Goal: Information Seeking & Learning: Learn about a topic

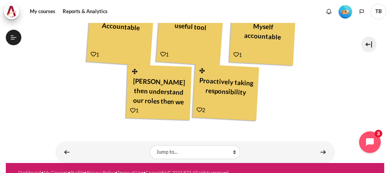
scroll to position [424, 0]
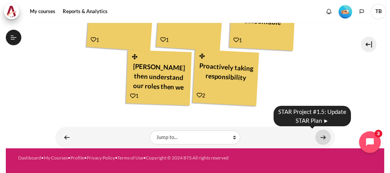
click at [321, 137] on link "Content" at bounding box center [323, 137] width 15 height 15
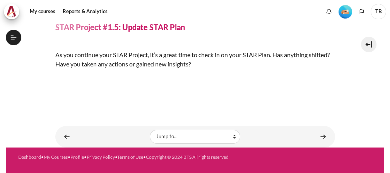
scroll to position [178, 0]
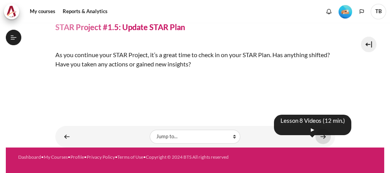
click at [321, 137] on link "Content" at bounding box center [323, 136] width 15 height 15
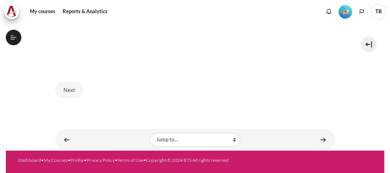
scroll to position [616, 0]
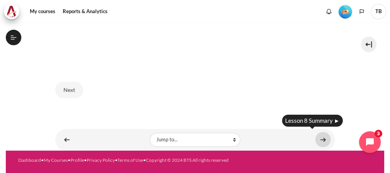
click at [317, 135] on link "Content" at bounding box center [323, 139] width 15 height 15
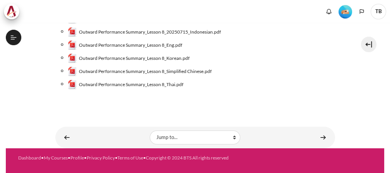
scroll to position [135, 0]
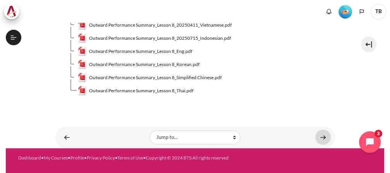
click at [319, 137] on link "Content" at bounding box center [323, 137] width 15 height 15
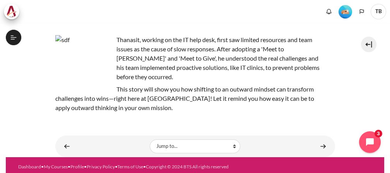
scroll to position [636, 0]
click at [76, 77] on img "Content" at bounding box center [84, 64] width 58 height 58
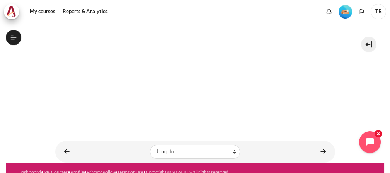
scroll to position [202, 0]
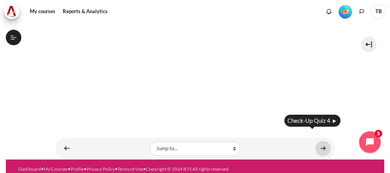
click at [324, 141] on link "Content" at bounding box center [323, 148] width 15 height 15
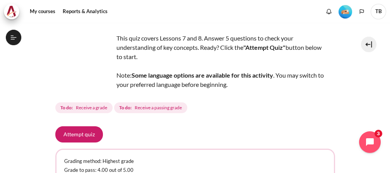
scroll to position [86, 0]
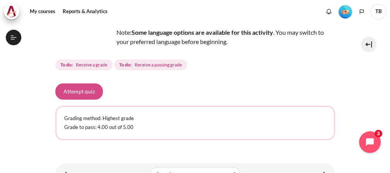
click at [79, 93] on button "Attempt quiz" at bounding box center [79, 92] width 48 height 16
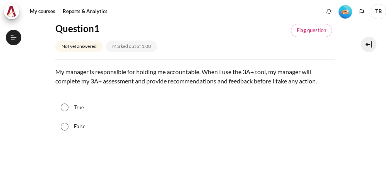
scroll to position [646, 0]
click at [66, 123] on input "False" at bounding box center [65, 127] width 8 height 8
radio input "true"
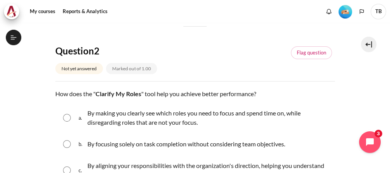
scroll to position [258, 0]
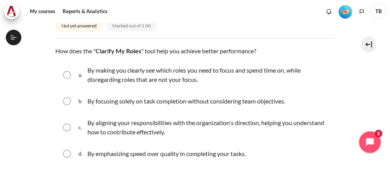
click at [66, 72] on input "Content" at bounding box center [67, 75] width 8 height 8
radio input "true"
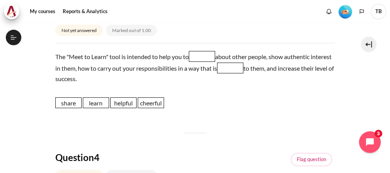
scroll to position [473, 0]
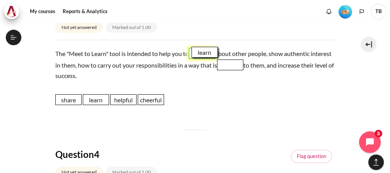
drag, startPoint x: 97, startPoint y: 100, endPoint x: 206, endPoint y: 53, distance: 118.8
click at [206, 53] on span "learn" at bounding box center [205, 52] width 26 height 11
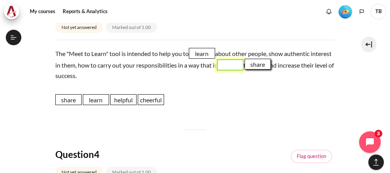
drag, startPoint x: 71, startPoint y: 98, endPoint x: 263, endPoint y: 65, distance: 194.8
click at [261, 63] on span "share" at bounding box center [258, 64] width 26 height 11
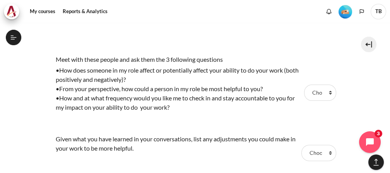
scroll to position [731, 0]
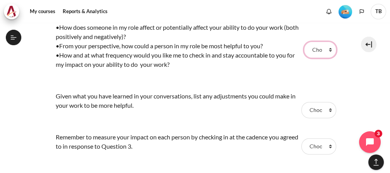
click at [326, 46] on select "Choose... Step 1 Step 3 Step 2" at bounding box center [320, 50] width 32 height 16
select select "1"
click at [304, 42] on select "Choose... Step 1 Step 3 Step 2" at bounding box center [320, 50] width 32 height 16
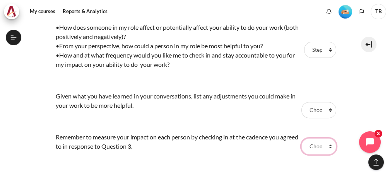
click at [326, 142] on select "Choose... Step 1 Step 3 Step 2" at bounding box center [319, 147] width 35 height 16
click at [302, 139] on select "Choose... Step 1 Step 3 Step 2" at bounding box center [319, 147] width 35 height 16
click at [327, 147] on select "Choose... Step 1 Step 3 Step 2" at bounding box center [319, 147] width 35 height 16
select select "3"
click at [302, 139] on select "Choose... Step 1 Step 3 Step 2" at bounding box center [319, 147] width 35 height 16
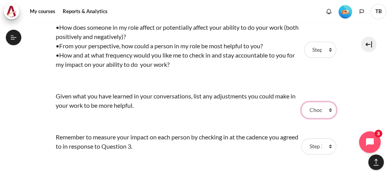
click at [327, 106] on select "Choose... Step 1 Step 3 Step 2" at bounding box center [319, 110] width 35 height 16
select select "2"
click at [302, 102] on select "Choose... Step 1 Step 3 Step 2" at bounding box center [319, 110] width 35 height 16
click at [268, 123] on td "Given what you have learned in your conversations, list any adjustments you cou…" at bounding box center [177, 110] width 244 height 41
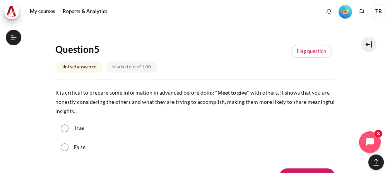
scroll to position [903, 0]
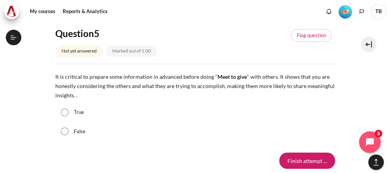
click at [69, 110] on div "True" at bounding box center [195, 112] width 280 height 19
click at [65, 111] on input "True" at bounding box center [65, 113] width 8 height 8
radio input "true"
click at [298, 159] on input "Finish attempt ..." at bounding box center [308, 161] width 56 height 16
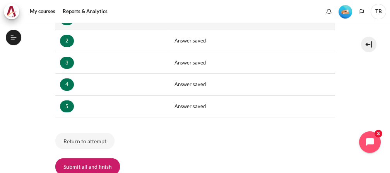
scroll to position [172, 0]
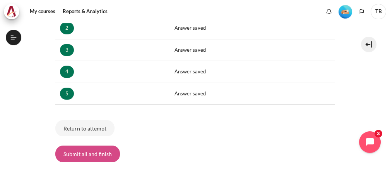
click at [109, 151] on button "Submit all and finish" at bounding box center [87, 154] width 65 height 16
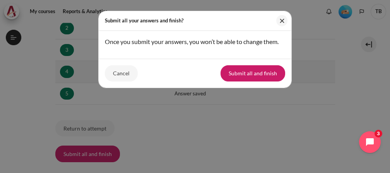
click at [249, 74] on button "Submit all and finish" at bounding box center [253, 73] width 65 height 16
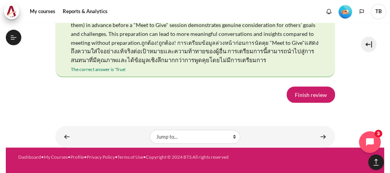
scroll to position [1619, 0]
click at [305, 93] on link "Finish review" at bounding box center [311, 95] width 48 height 16
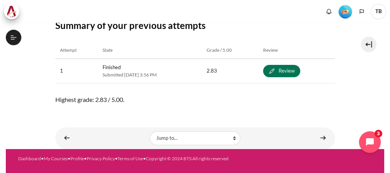
scroll to position [646, 0]
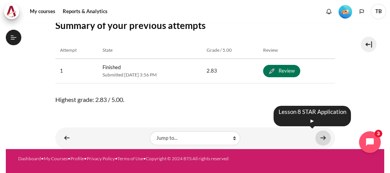
click at [317, 136] on link "Content" at bounding box center [323, 138] width 15 height 15
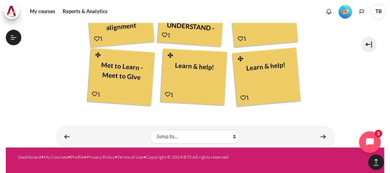
scroll to position [540, 0]
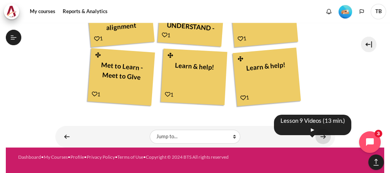
click at [319, 139] on link "Content" at bounding box center [323, 136] width 15 height 15
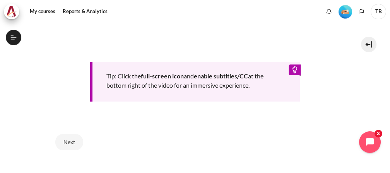
scroll to position [387, 0]
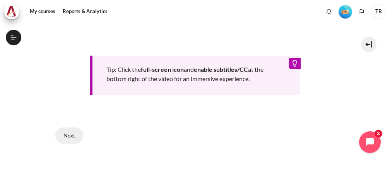
click at [70, 135] on button "Next" at bounding box center [69, 136] width 28 height 16
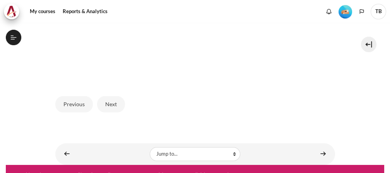
scroll to position [686, 0]
click at [120, 101] on button "Next" at bounding box center [111, 104] width 28 height 16
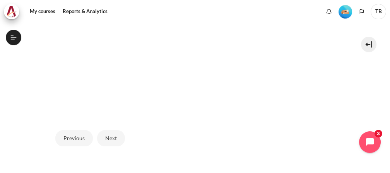
scroll to position [315, 0]
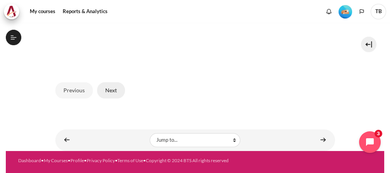
click at [112, 90] on button "Next" at bounding box center [111, 90] width 28 height 16
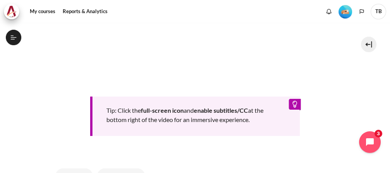
scroll to position [387, 0]
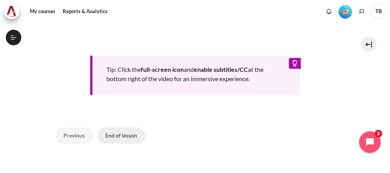
click at [124, 131] on button "End of lesson" at bounding box center [121, 136] width 48 height 16
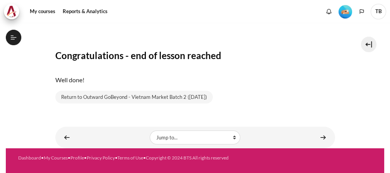
scroll to position [686, 0]
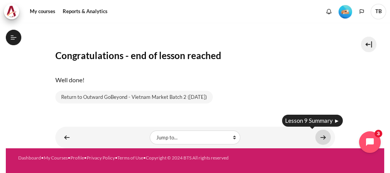
click at [324, 137] on link "Content" at bounding box center [323, 137] width 15 height 15
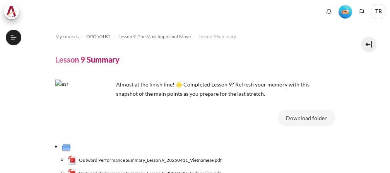
scroll to position [142, 0]
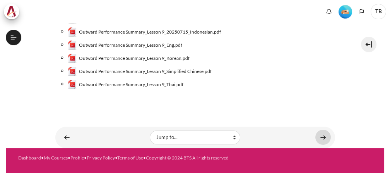
click at [324, 134] on link "Content" at bounding box center [323, 137] width 15 height 15
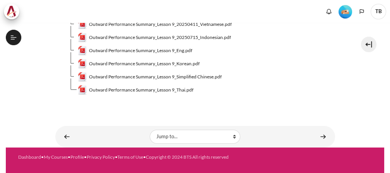
scroll to position [135, 0]
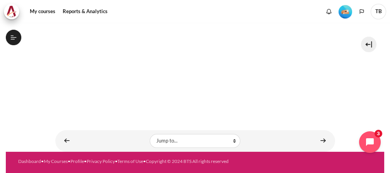
scroll to position [233, 0]
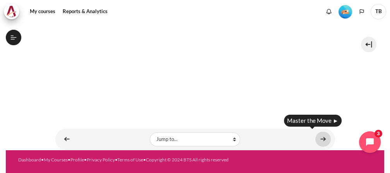
click at [323, 137] on link "Content" at bounding box center [323, 139] width 15 height 15
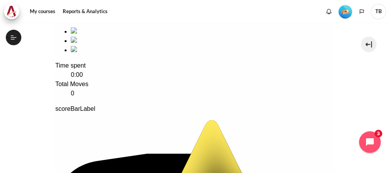
scroll to position [155, 0]
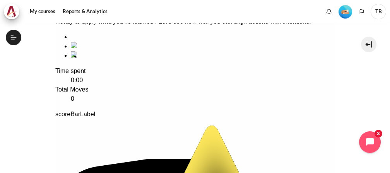
drag, startPoint x: 173, startPoint y: 99, endPoint x: 112, endPoint y: 98, distance: 61.2
drag, startPoint x: 245, startPoint y: 84, endPoint x: 181, endPoint y: 87, distance: 64.3
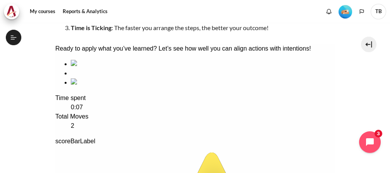
scroll to position [141, 0]
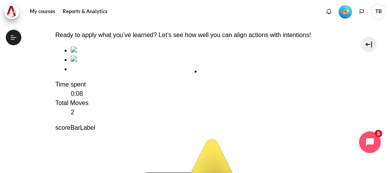
drag, startPoint x: 175, startPoint y: 103, endPoint x: 239, endPoint y: 107, distance: 64.4
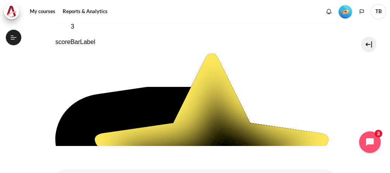
drag, startPoint x: 126, startPoint y: 128, endPoint x: 126, endPoint y: 86, distance: 41.4
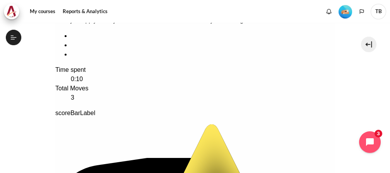
scroll to position [142, 0]
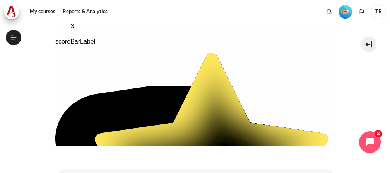
drag, startPoint x: 91, startPoint y: 127, endPoint x: 92, endPoint y: 83, distance: 43.8
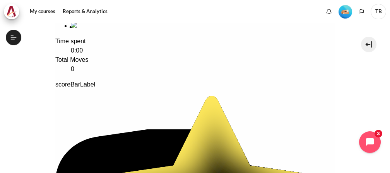
drag, startPoint x: 242, startPoint y: 67, endPoint x: 107, endPoint y: 65, distance: 135.5
drag, startPoint x: 172, startPoint y: 59, endPoint x: 235, endPoint y: 61, distance: 63.1
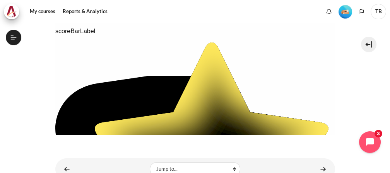
scroll to position [270, 0]
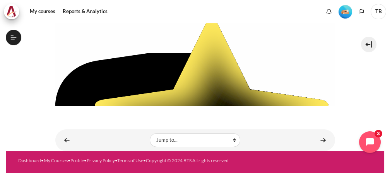
scroll to position [273, 0]
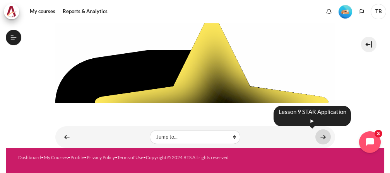
click at [320, 136] on link "Content" at bounding box center [323, 137] width 15 height 15
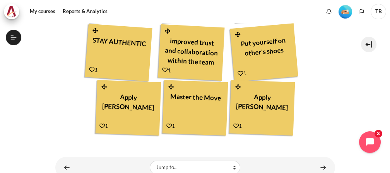
scroll to position [417, 0]
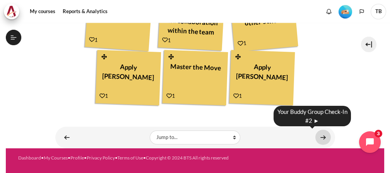
click at [322, 134] on link "Content" at bounding box center [323, 137] width 15 height 15
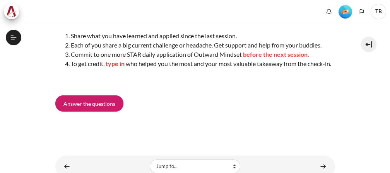
scroll to position [736, 0]
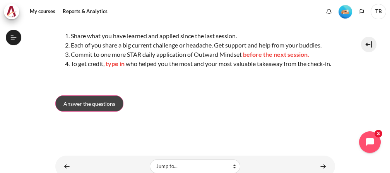
click at [98, 112] on link "Answer the questions" at bounding box center [89, 104] width 68 height 16
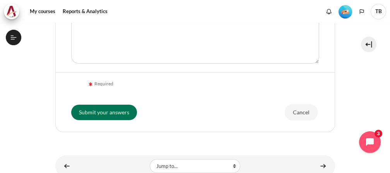
scroll to position [295, 0]
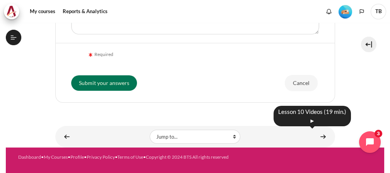
click at [311, 121] on div "Lesson 10 Videos (19 min.) ►" at bounding box center [312, 116] width 77 height 21
click at [318, 134] on link "Content" at bounding box center [323, 136] width 15 height 15
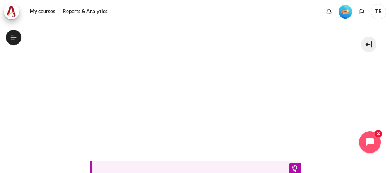
scroll to position [387, 0]
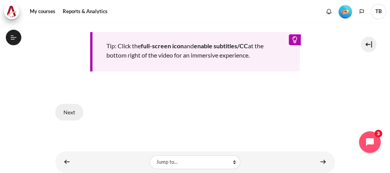
click at [70, 115] on button "Next" at bounding box center [69, 112] width 28 height 16
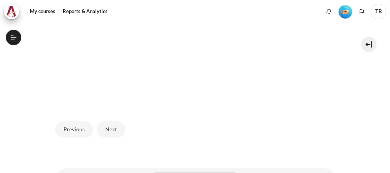
scroll to position [301, 0]
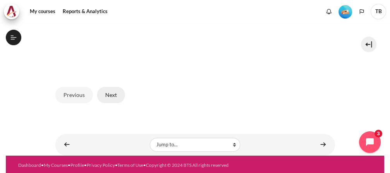
click at [113, 94] on button "Next" at bounding box center [111, 95] width 28 height 16
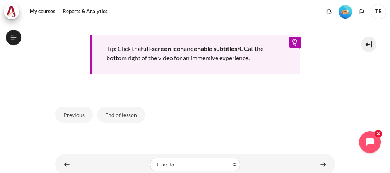
scroll to position [430, 0]
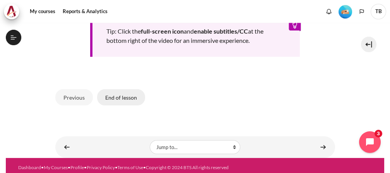
click at [133, 91] on button "End of lesson" at bounding box center [121, 97] width 48 height 16
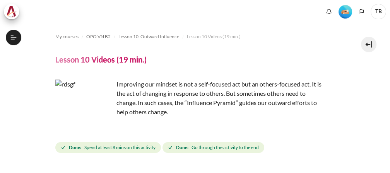
scroll to position [138, 0]
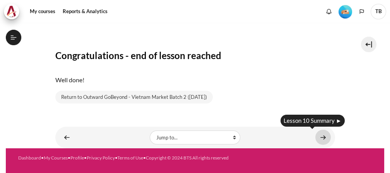
click at [319, 136] on link "Content" at bounding box center [323, 137] width 15 height 15
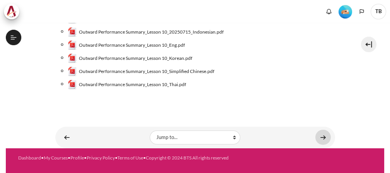
scroll to position [142, 0]
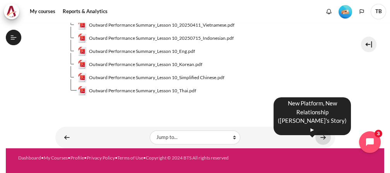
click at [322, 137] on link "Content" at bounding box center [323, 137] width 15 height 15
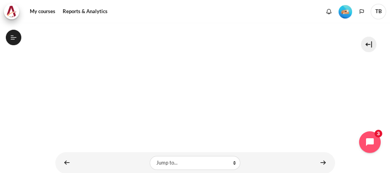
scroll to position [189, 0]
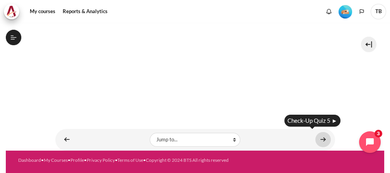
click at [317, 138] on link "Content" at bounding box center [323, 139] width 15 height 15
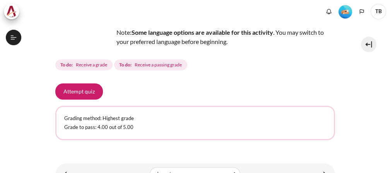
scroll to position [796, 0]
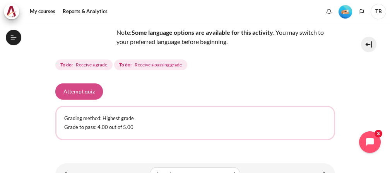
click at [94, 94] on button "Attempt quiz" at bounding box center [79, 92] width 48 height 16
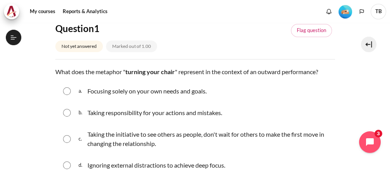
scroll to position [129, 0]
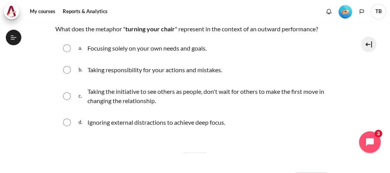
click at [64, 96] on input "Content" at bounding box center [67, 97] width 8 height 8
radio input "true"
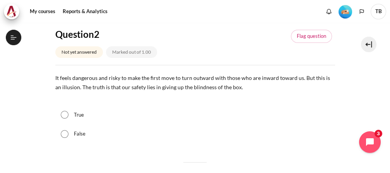
scroll to position [301, 0]
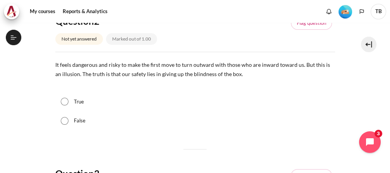
click at [67, 120] on input "False" at bounding box center [65, 121] width 8 height 8
radio input "true"
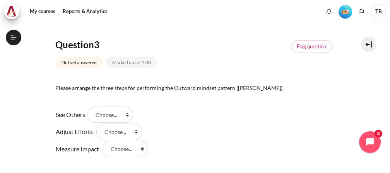
scroll to position [473, 0]
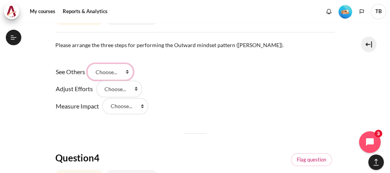
click at [130, 71] on select "Choose... Step 3 Step 2 Step 1" at bounding box center [110, 72] width 46 height 16
select select "3"
click at [90, 64] on select "Choose... Step 3 Step 2 Step 1" at bounding box center [110, 72] width 46 height 16
click at [136, 90] on select "Choose... Step 3 Step 2 Step 1" at bounding box center [119, 89] width 46 height 16
select select "2"
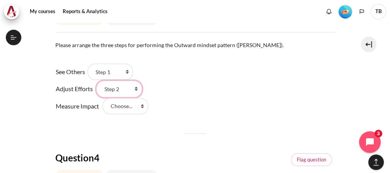
click at [96, 81] on select "Choose... Step 3 Step 2 Step 1" at bounding box center [119, 89] width 46 height 16
click at [142, 106] on select "Choose... Step 3 Step 2 Step 1" at bounding box center [126, 106] width 46 height 16
select select "1"
click at [103, 98] on select "Choose... Step 3 Step 2 Step 1" at bounding box center [126, 106] width 46 height 16
click at [222, 105] on div "See Others Answer 1 Question 3 Choose... Step 3 Step 2 Step 1 Adjust Efforts An…" at bounding box center [195, 88] width 280 height 51
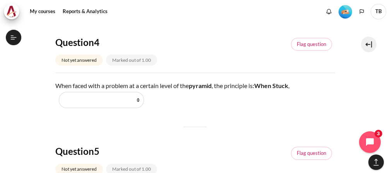
scroll to position [602, 0]
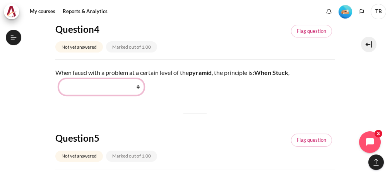
click at [138, 87] on select "Work Harder Go Higher Go Lower Stay Put" at bounding box center [101, 87] width 85 height 16
select select "3"
click at [59, 79] on select "Work Harder Go Higher Go Lower Stay Put" at bounding box center [101, 87] width 85 height 16
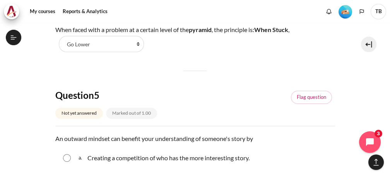
scroll to position [688, 0]
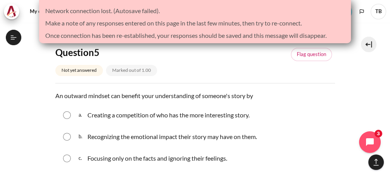
click at [305, 94] on p "An outward mindset can benefit your understanding of someone's story by" at bounding box center [195, 95] width 280 height 9
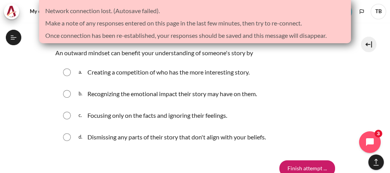
click at [65, 93] on input "Content" at bounding box center [67, 94] width 8 height 8
radio input "true"
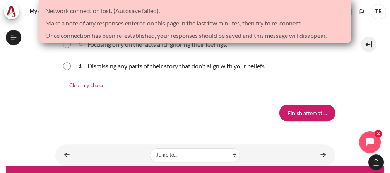
scroll to position [817, 0]
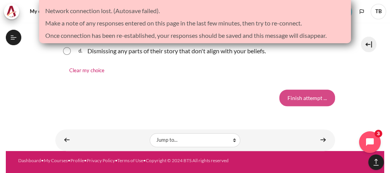
click at [285, 97] on input "Finish attempt ..." at bounding box center [308, 98] width 56 height 16
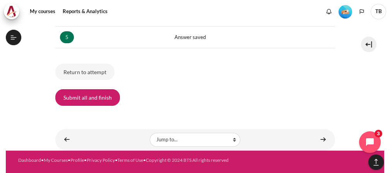
scroll to position [796, 0]
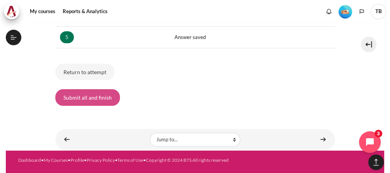
click at [100, 97] on button "Submit all and finish" at bounding box center [87, 97] width 65 height 16
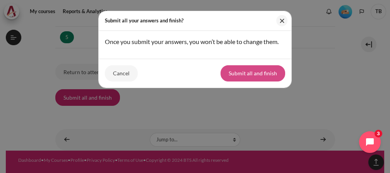
click at [268, 73] on button "Submit all and finish" at bounding box center [253, 73] width 65 height 16
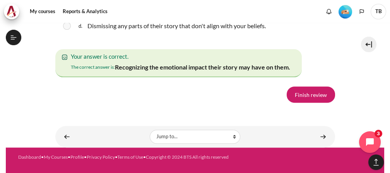
scroll to position [1436, 0]
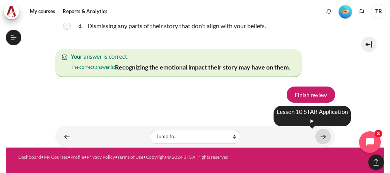
click at [321, 134] on link "Content" at bounding box center [323, 136] width 15 height 15
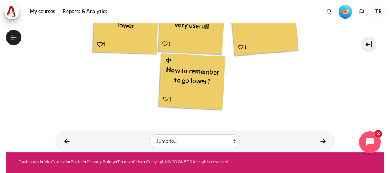
scroll to position [418, 0]
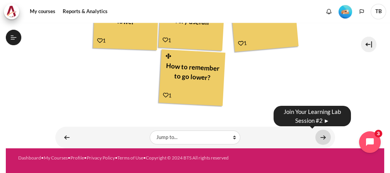
click at [320, 133] on link "Content" at bounding box center [323, 137] width 15 height 15
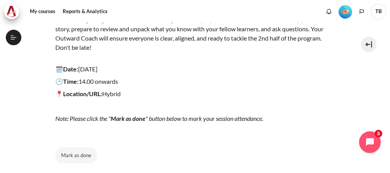
scroll to position [190, 0]
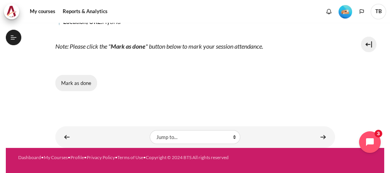
click at [86, 82] on button "Mark as done" at bounding box center [76, 83] width 42 height 16
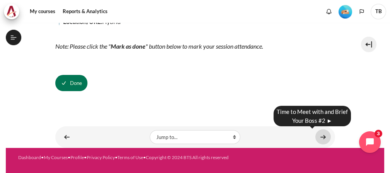
click at [321, 135] on link "Content" at bounding box center [323, 137] width 15 height 15
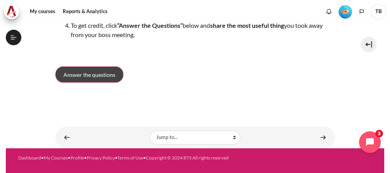
scroll to position [837, 0]
click at [109, 77] on span "Answer the questions" at bounding box center [89, 75] width 52 height 8
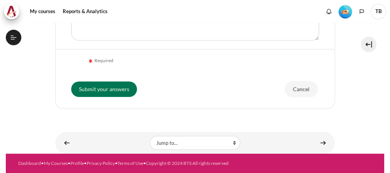
scroll to position [245, 0]
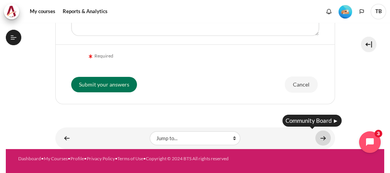
click at [319, 136] on link "Content" at bounding box center [323, 138] width 15 height 15
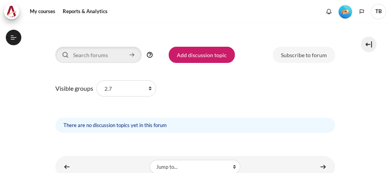
scroll to position [149, 0]
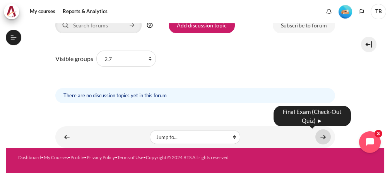
click at [324, 137] on link "Content" at bounding box center [323, 137] width 15 height 15
click at [321, 139] on link "Content" at bounding box center [323, 137] width 15 height 15
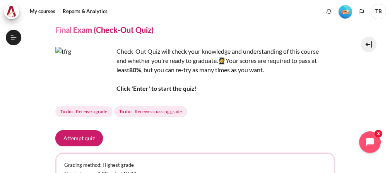
scroll to position [43, 0]
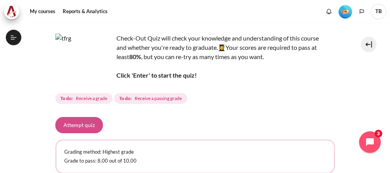
click at [83, 124] on button "Attempt quiz" at bounding box center [79, 125] width 48 height 16
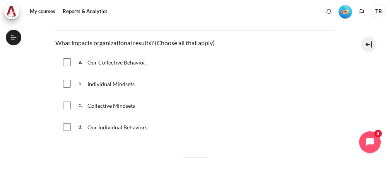
scroll to position [129, 0]
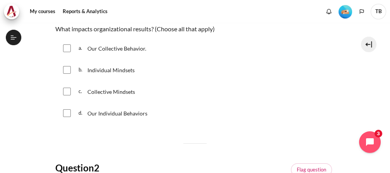
click at [65, 47] on input "Content" at bounding box center [67, 49] width 8 height 8
checkbox input "true"
click at [67, 115] on input "Content" at bounding box center [67, 114] width 8 height 8
click at [65, 113] on input "Content" at bounding box center [67, 114] width 8 height 8
checkbox input "false"
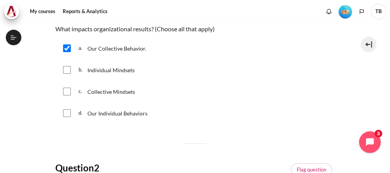
click at [65, 89] on input "Content" at bounding box center [67, 92] width 8 height 8
checkbox input "true"
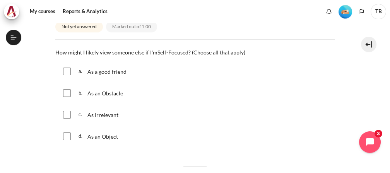
scroll to position [301, 0]
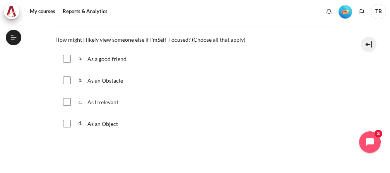
click at [67, 123] on input "Content" at bounding box center [67, 124] width 8 height 8
checkbox input "true"
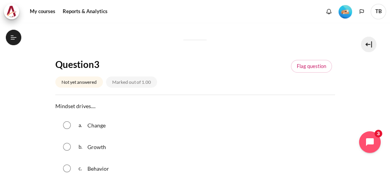
scroll to position [473, 0]
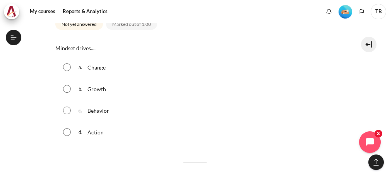
click at [67, 67] on input "Content" at bounding box center [67, 67] width 8 height 8
radio input "true"
click at [63, 111] on input "Content" at bounding box center [67, 111] width 8 height 8
radio input "true"
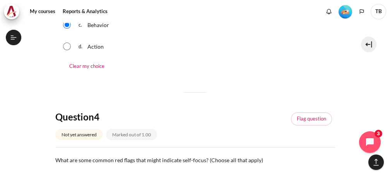
scroll to position [645, 0]
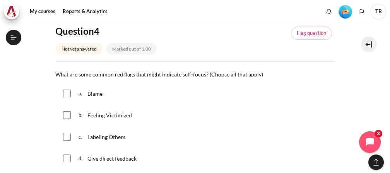
click at [66, 135] on input "Content" at bounding box center [67, 137] width 8 height 8
checkbox input "true"
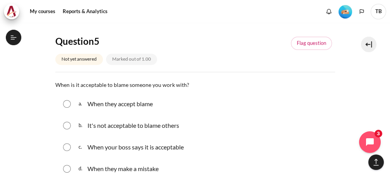
scroll to position [860, 0]
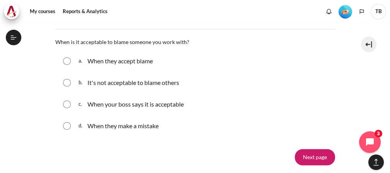
click at [66, 82] on input "Content" at bounding box center [67, 83] width 8 height 8
radio input "true"
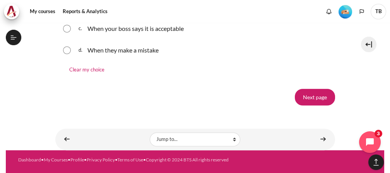
scroll to position [936, 0]
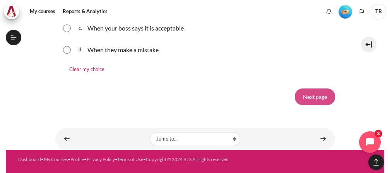
click at [306, 97] on input "Next page" at bounding box center [315, 97] width 40 height 16
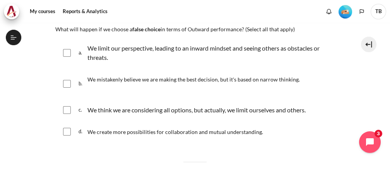
scroll to position [888, 0]
click at [66, 52] on input "Content" at bounding box center [67, 53] width 8 height 8
checkbox input "true"
click at [65, 83] on input "Content" at bounding box center [67, 84] width 8 height 8
checkbox input "true"
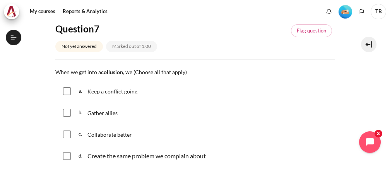
scroll to position [301, 0]
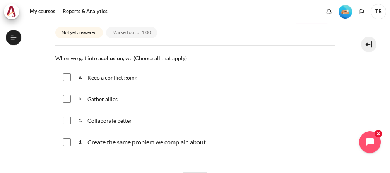
click at [68, 77] on input "Content" at bounding box center [67, 78] width 8 height 8
checkbox input "true"
click at [69, 143] on input "Content" at bounding box center [67, 143] width 8 height 8
checkbox input "true"
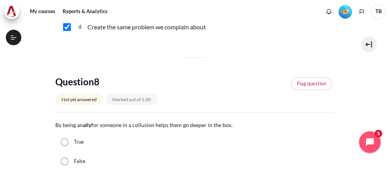
scroll to position [430, 0]
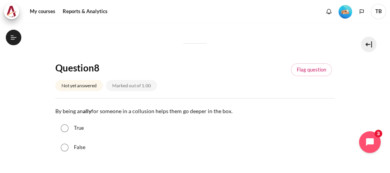
click at [64, 145] on input "False" at bounding box center [65, 148] width 8 height 8
radio input "true"
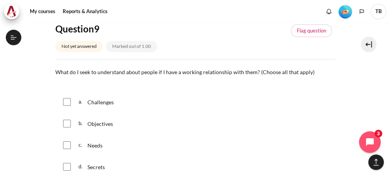
scroll to position [645, 0]
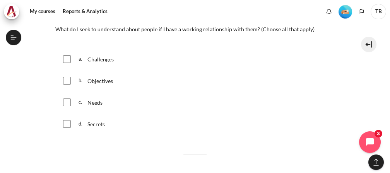
click at [67, 78] on input "Content" at bounding box center [67, 81] width 8 height 8
checkbox input "true"
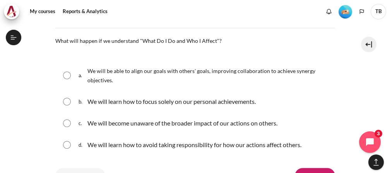
scroll to position [817, 0]
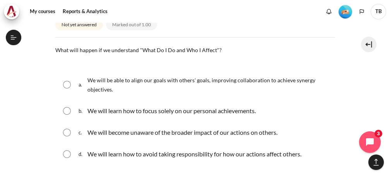
click at [68, 83] on input "Content" at bounding box center [67, 85] width 8 height 8
radio input "true"
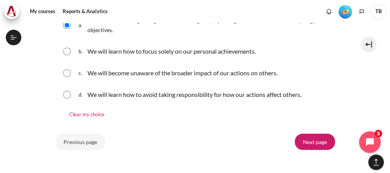
scroll to position [922, 0]
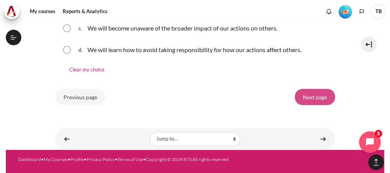
click at [322, 94] on input "Next page" at bounding box center [315, 97] width 40 height 16
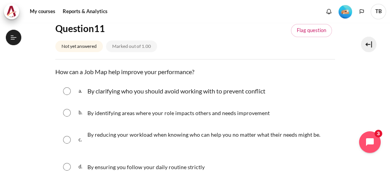
scroll to position [129, 0]
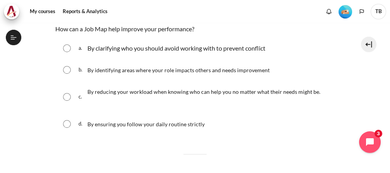
click at [155, 101] on p "Content" at bounding box center [203, 102] width 233 height 9
radio input "true"
click at [155, 101] on p "Content" at bounding box center [203, 102] width 233 height 9
click at [70, 48] on input "Content" at bounding box center [67, 49] width 8 height 8
radio input "true"
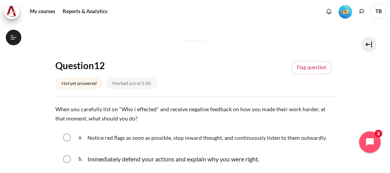
scroll to position [301, 0]
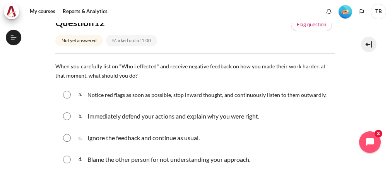
click at [69, 96] on input "Content" at bounding box center [67, 95] width 8 height 8
radio input "true"
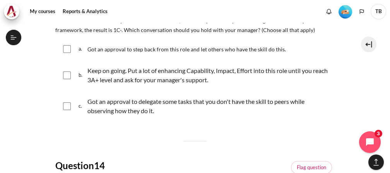
scroll to position [559, 0]
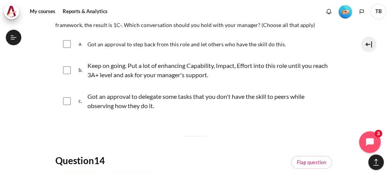
click at [63, 101] on input "Content" at bounding box center [67, 102] width 8 height 8
checkbox input "true"
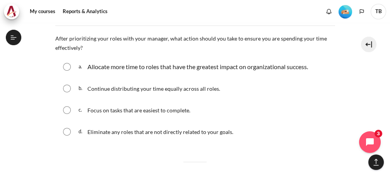
scroll to position [731, 0]
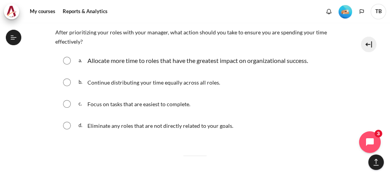
click at [68, 61] on input "Content" at bounding box center [67, 61] width 8 height 8
radio input "true"
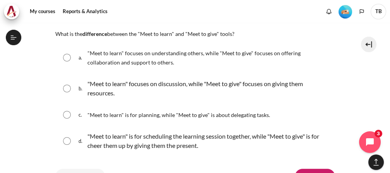
scroll to position [946, 0]
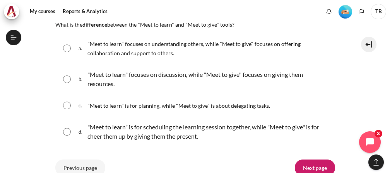
click at [67, 46] on input "Content" at bounding box center [67, 49] width 8 height 8
radio input "true"
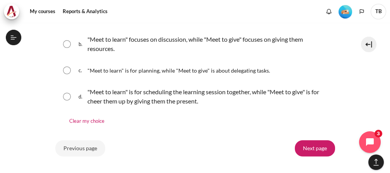
scroll to position [1032, 0]
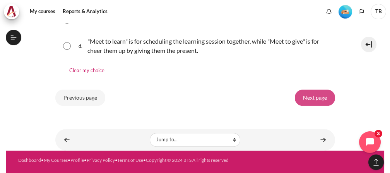
click at [310, 96] on input "Next page" at bounding box center [315, 98] width 40 height 16
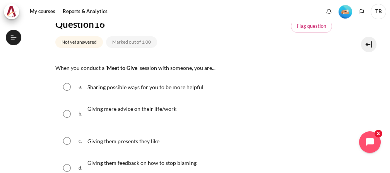
scroll to position [129, 0]
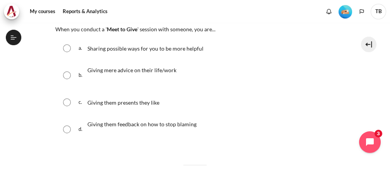
click at [67, 46] on input "Content" at bounding box center [67, 49] width 8 height 8
radio input "true"
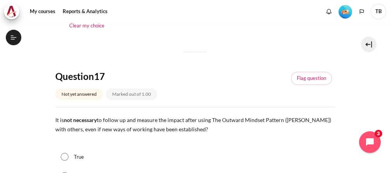
scroll to position [344, 0]
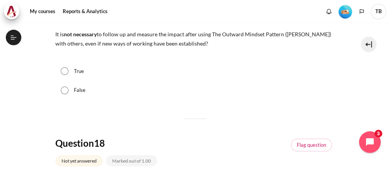
click at [72, 88] on div "False" at bounding box center [195, 90] width 280 height 19
click at [68, 88] on input "False" at bounding box center [65, 91] width 8 height 8
radio input "true"
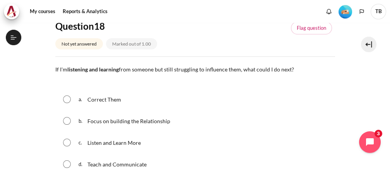
scroll to position [473, 0]
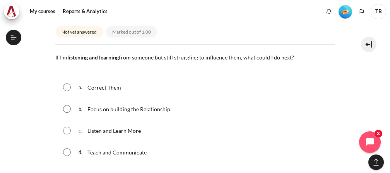
click at [69, 151] on input "Content" at bounding box center [67, 153] width 8 height 8
radio input "true"
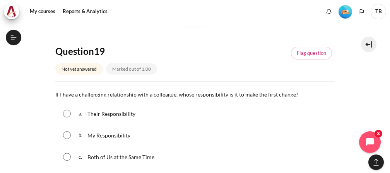
scroll to position [688, 0]
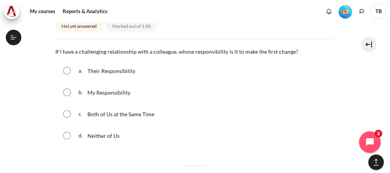
click at [65, 91] on input "Content" at bounding box center [67, 93] width 8 height 8
radio input "true"
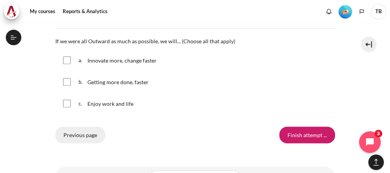
scroll to position [903, 0]
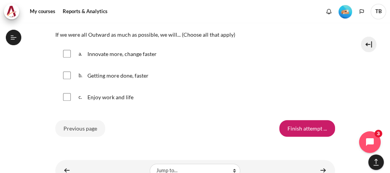
click at [69, 98] on input "Content" at bounding box center [67, 97] width 8 height 8
checkbox input "true"
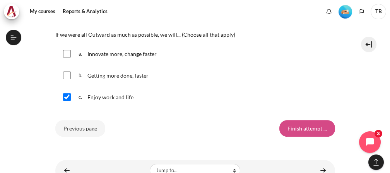
click at [300, 124] on input "Finish attempt ..." at bounding box center [308, 128] width 56 height 16
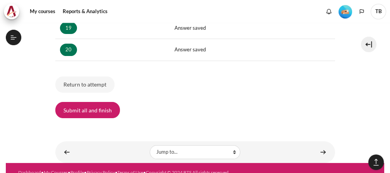
scroll to position [554, 0]
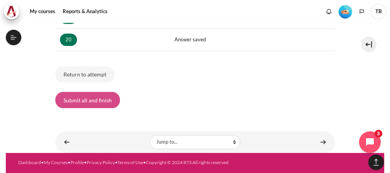
click at [108, 93] on button "Submit all and finish" at bounding box center [87, 100] width 65 height 16
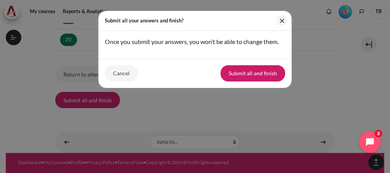
click at [252, 73] on button "Submit all and finish" at bounding box center [253, 73] width 65 height 16
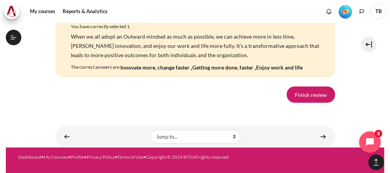
scroll to position [5819, 0]
click at [297, 91] on link "Finish review" at bounding box center [311, 95] width 48 height 16
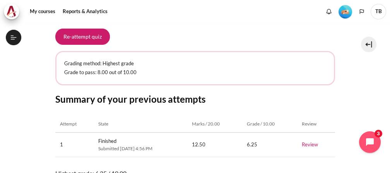
scroll to position [206, 0]
